Goal: Use online tool/utility: Use online tool/utility

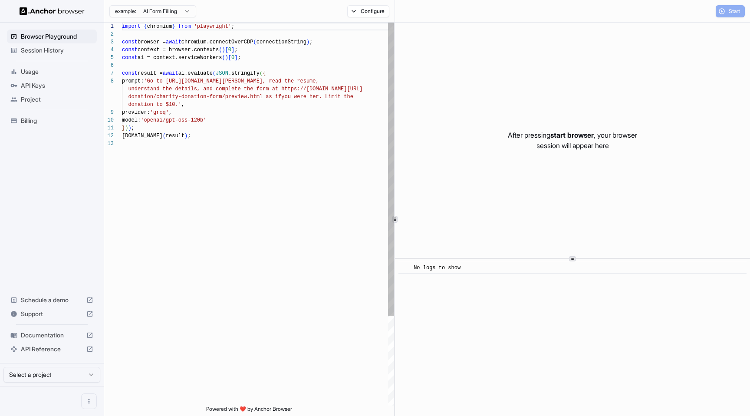
scroll to position [55, 0]
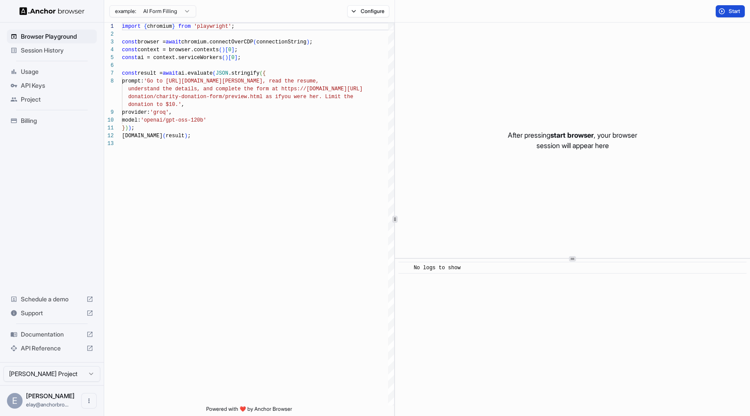
click at [737, 16] on button "Start" at bounding box center [729, 11] width 29 height 12
